Goal: Task Accomplishment & Management: Manage account settings

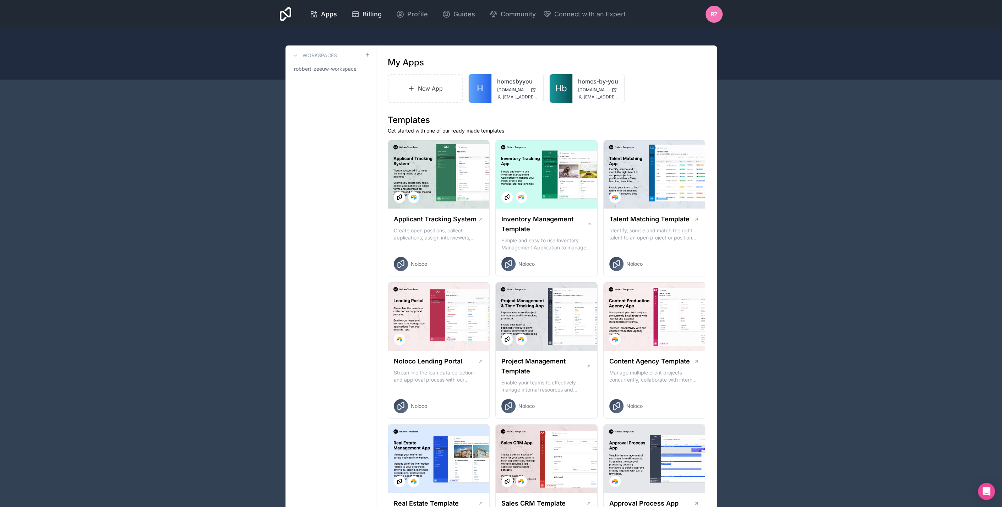
click at [376, 14] on span "Billing" at bounding box center [372, 14] width 19 height 10
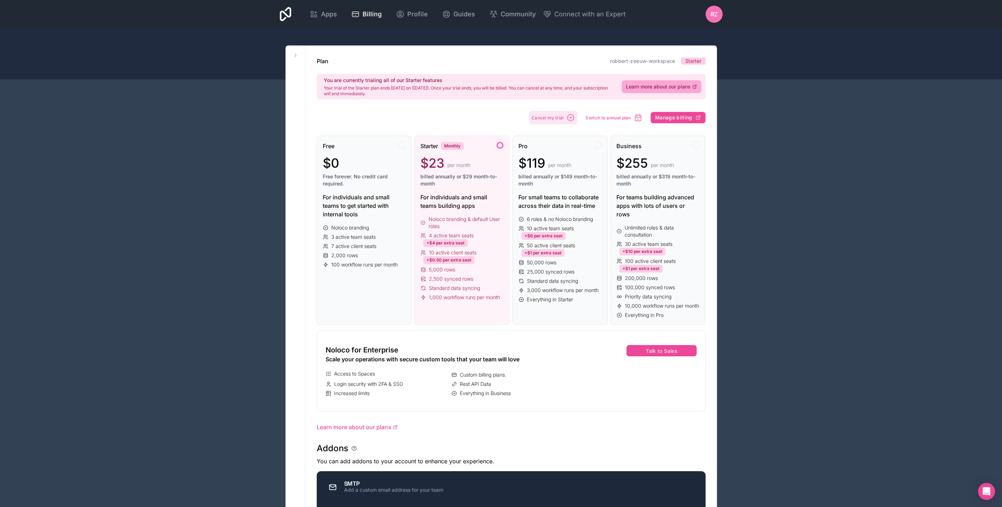
click at [567, 116] on button "Cancel my trial" at bounding box center [553, 117] width 49 height 13
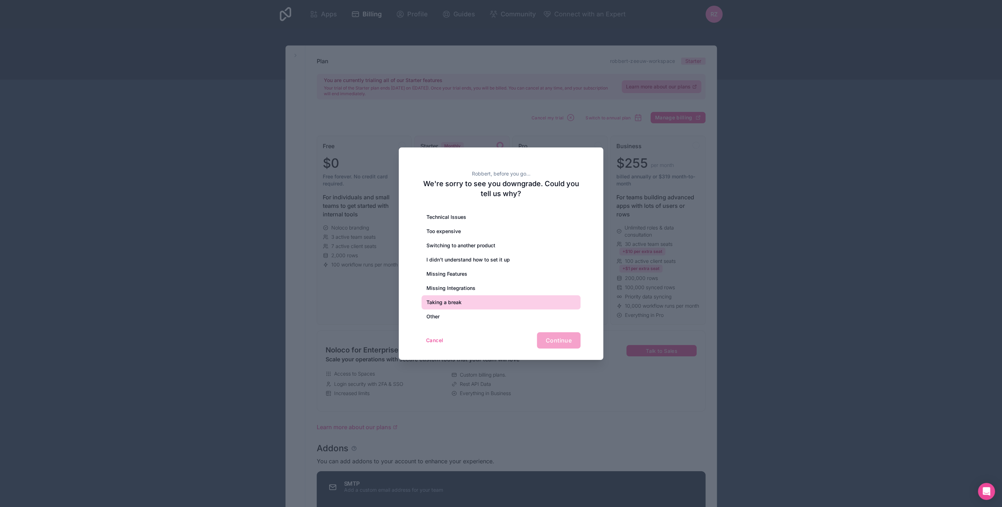
click at [451, 298] on div "Taking a break" at bounding box center [501, 302] width 159 height 14
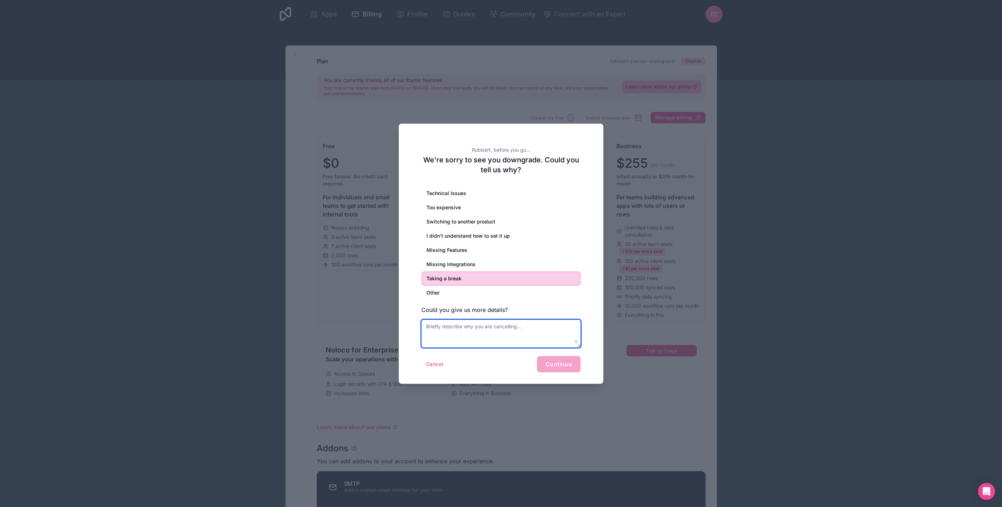
click at [502, 333] on textarea at bounding box center [501, 334] width 159 height 28
click at [572, 369] on div "Cancel Continue" at bounding box center [501, 364] width 159 height 16
click at [567, 367] on div "Cancel Continue" at bounding box center [501, 364] width 159 height 16
click at [516, 333] on textarea "using glide" at bounding box center [501, 334] width 159 height 28
click at [559, 363] on div "Cancel Continue" at bounding box center [501, 364] width 159 height 16
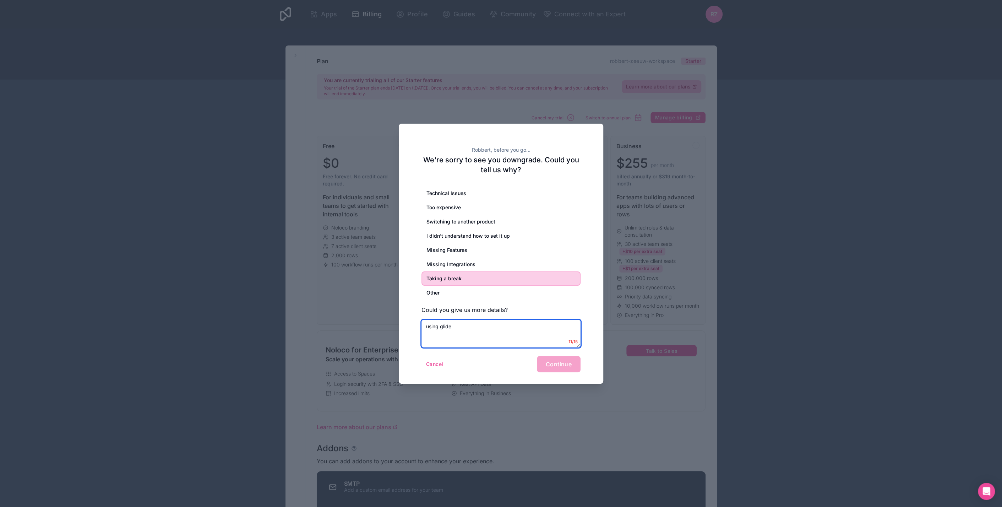
click at [542, 332] on textarea "using glide" at bounding box center [501, 334] width 159 height 28
type textarea "using glide, better suited for me"
click at [553, 359] on button "Continue" at bounding box center [559, 364] width 44 height 16
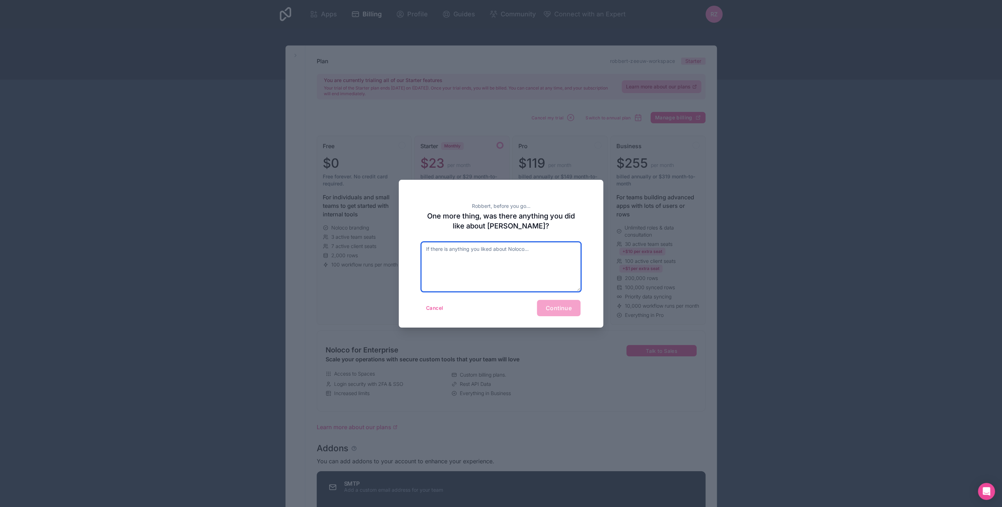
click at [508, 258] on textarea at bounding box center [501, 266] width 159 height 49
type textarea "Nice layout, but a bit too expensive"
click at [562, 304] on button "Continue" at bounding box center [559, 308] width 44 height 16
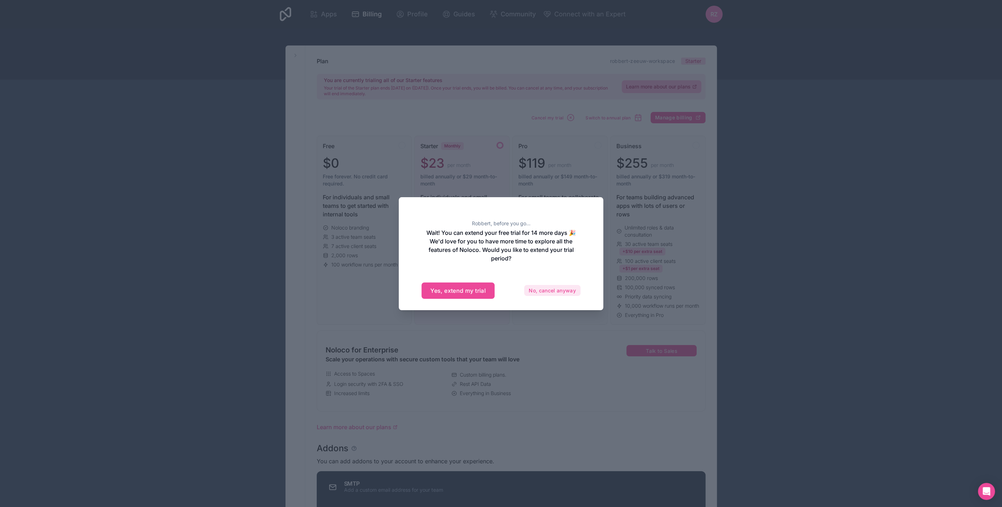
click at [557, 291] on button "No, cancel anyway" at bounding box center [552, 290] width 56 height 11
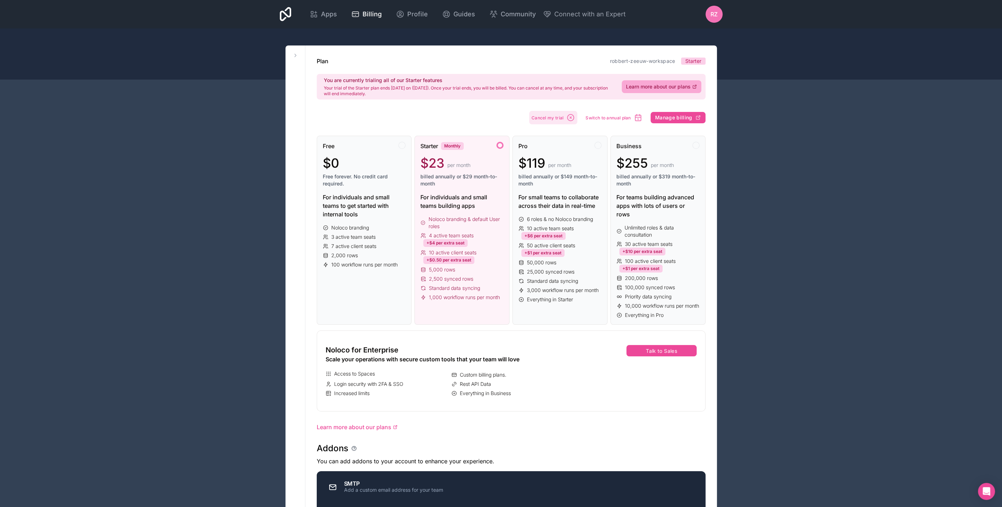
click at [564, 119] on span "Cancel my trial" at bounding box center [548, 117] width 32 height 5
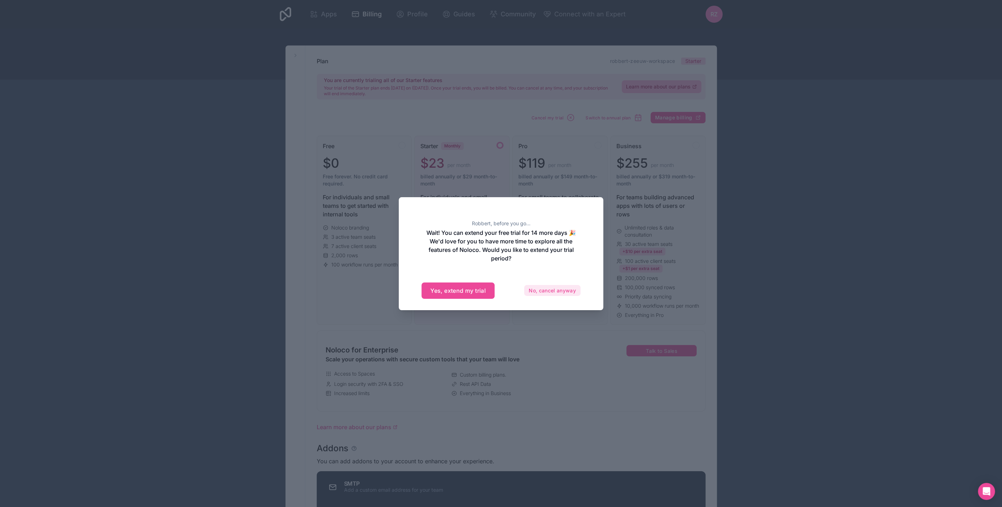
click at [540, 287] on button "No, cancel anyway" at bounding box center [552, 290] width 56 height 11
